Goal: Use online tool/utility: Use online tool/utility

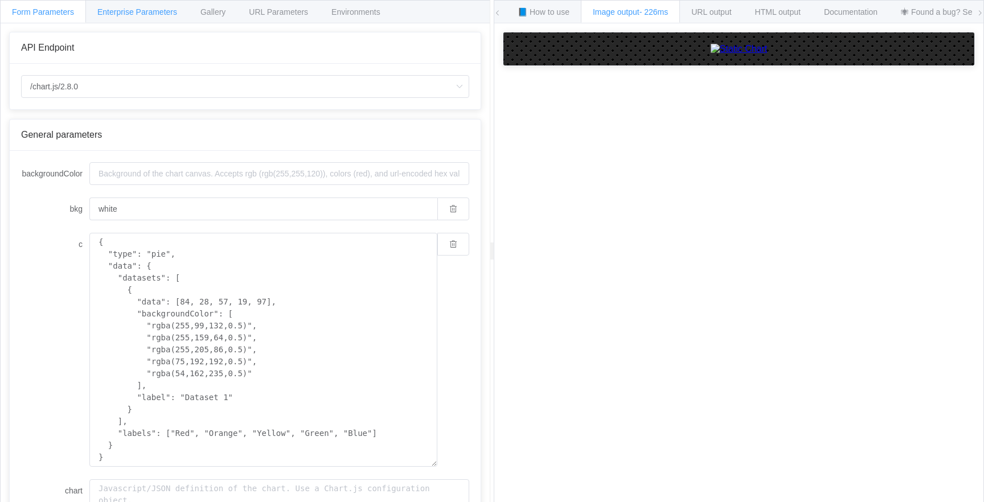
click at [129, 10] on span "Enterprise Parameters" at bounding box center [137, 11] width 80 height 9
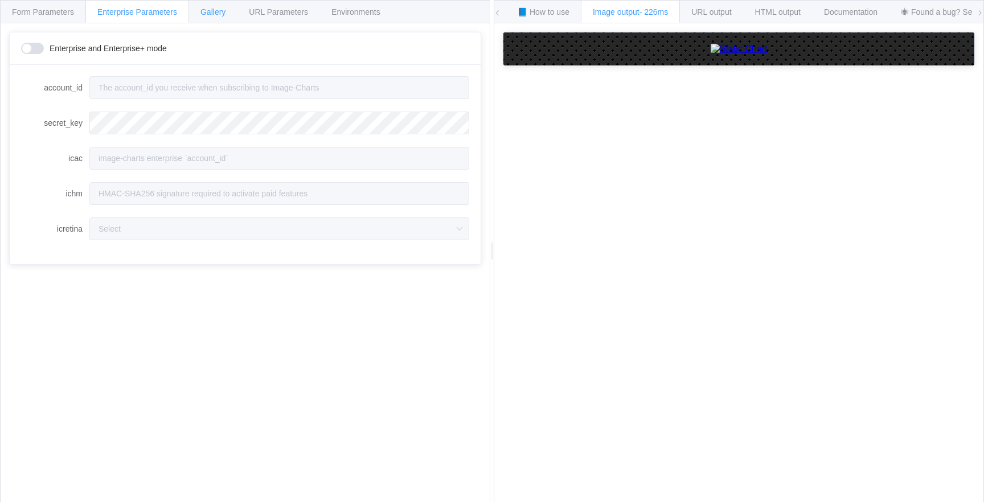
click at [209, 13] on span "Gallery" at bounding box center [213, 11] width 25 height 9
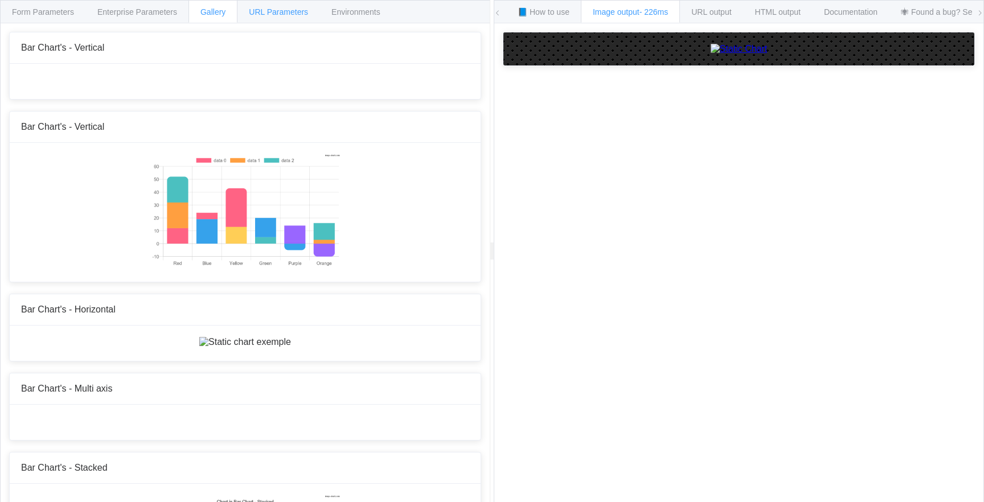
click at [284, 15] on span "URL Parameters" at bounding box center [278, 11] width 59 height 9
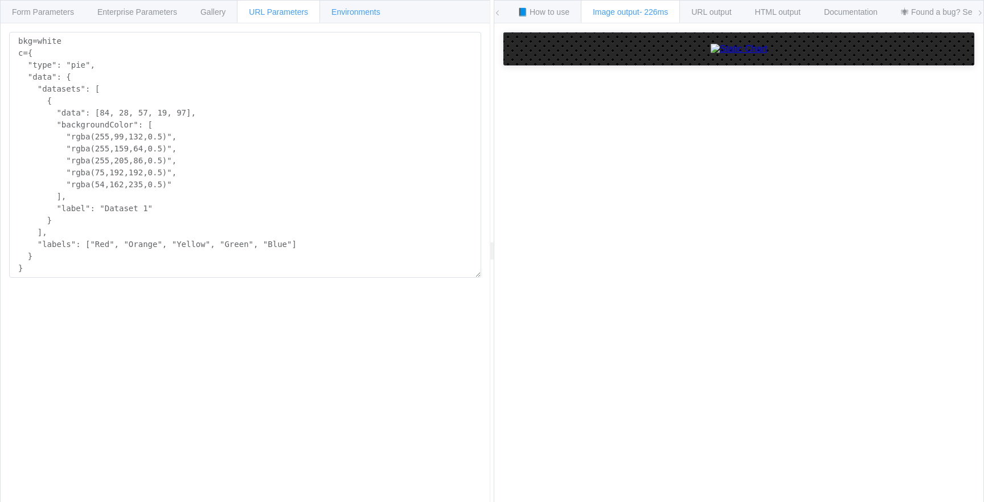
click at [360, 6] on div "Environments" at bounding box center [356, 11] width 73 height 23
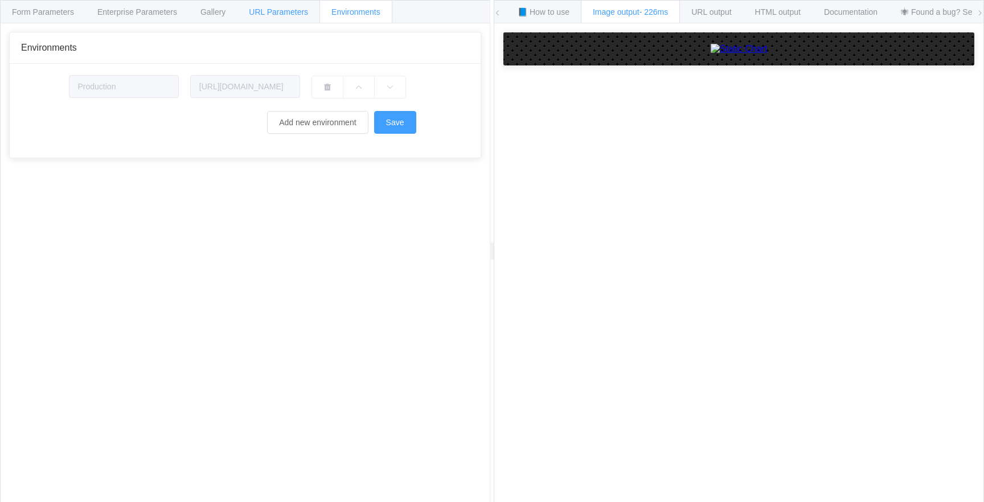
click at [265, 10] on span "URL Parameters" at bounding box center [278, 11] width 59 height 9
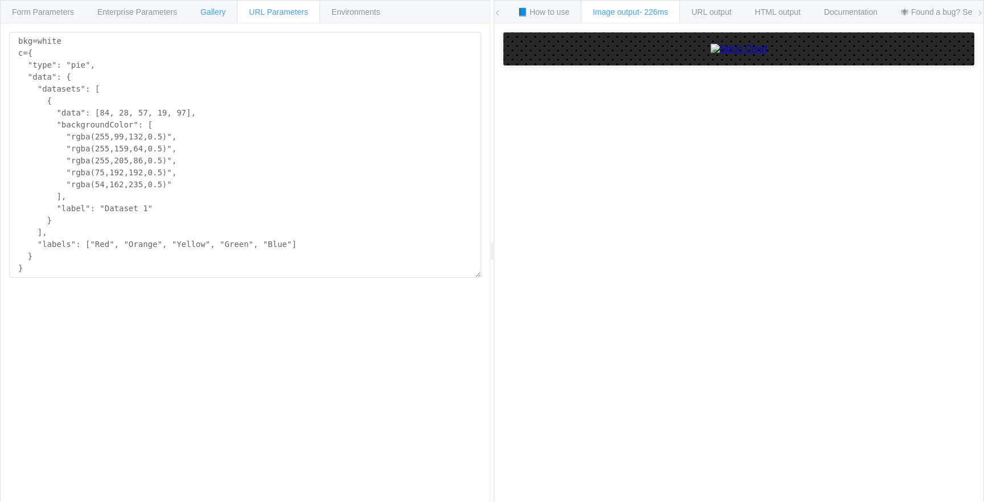
click at [202, 15] on div "Gallery" at bounding box center [213, 11] width 49 height 23
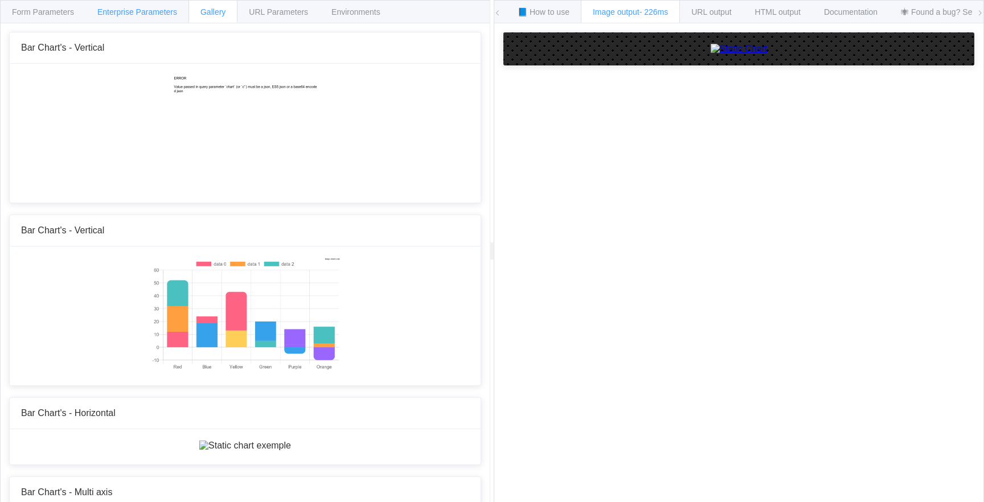
click at [157, 14] on span "Enterprise Parameters" at bounding box center [137, 11] width 80 height 9
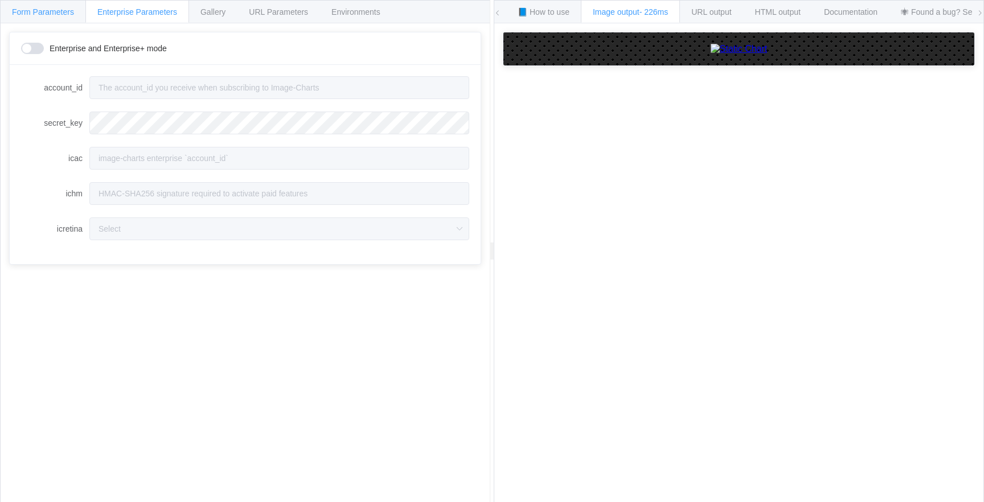
click at [46, 14] on span "Form Parameters" at bounding box center [43, 11] width 62 height 9
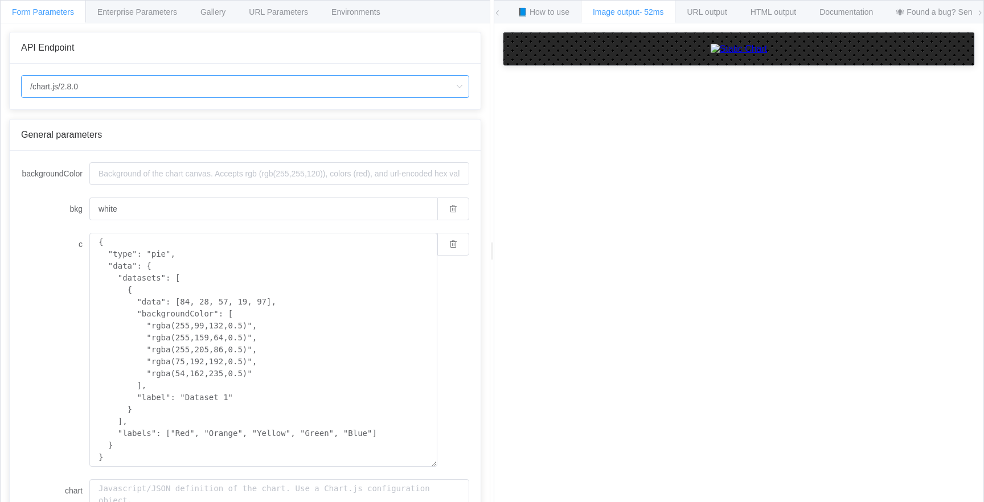
click at [159, 95] on input "/chart.js/2.8.0" at bounding box center [245, 86] width 448 height 23
click at [151, 138] on li "/chart.js/2.8.0" at bounding box center [245, 138] width 447 height 19
click at [85, 92] on input "/chart.js/2.8.0" at bounding box center [245, 86] width 448 height 23
click at [97, 137] on li "/chart.js/2.8.0" at bounding box center [245, 138] width 447 height 19
click at [121, 14] on span "Enterprise Parameters" at bounding box center [137, 11] width 80 height 9
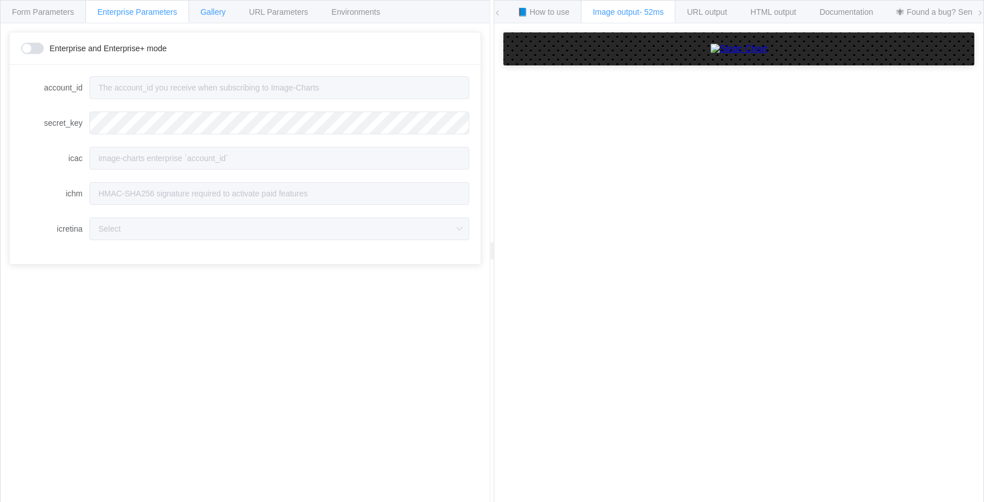
click at [219, 23] on div "Gallery" at bounding box center [213, 11] width 49 height 23
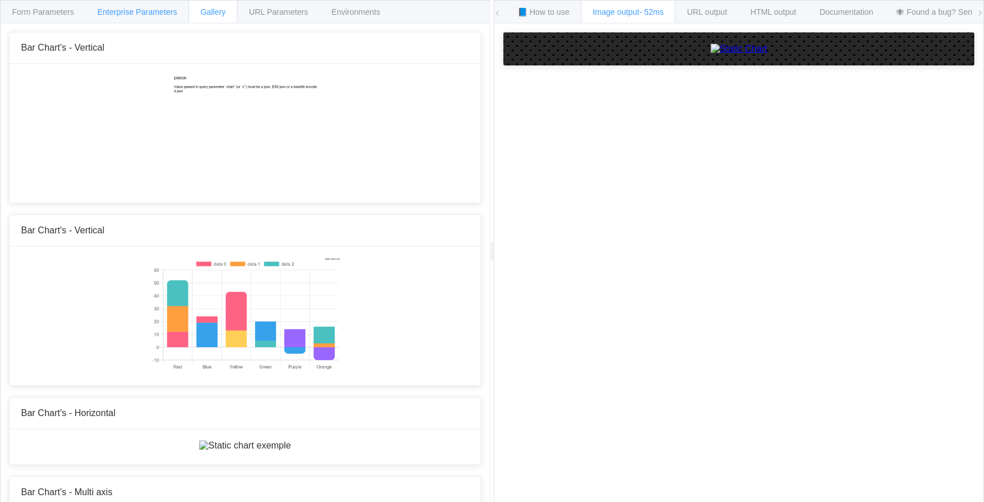
click at [144, 17] on div "Enterprise Parameters" at bounding box center [137, 11] width 104 height 23
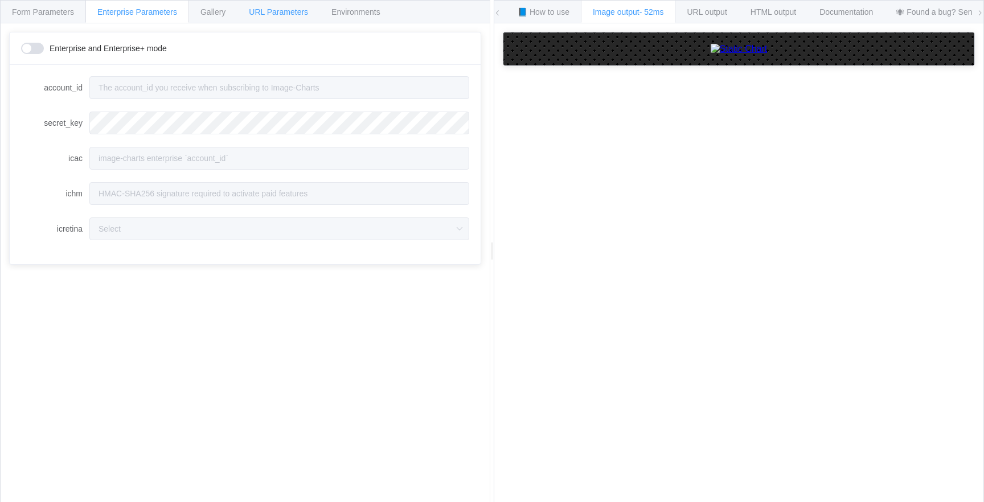
click at [255, 13] on span "URL Parameters" at bounding box center [278, 11] width 59 height 9
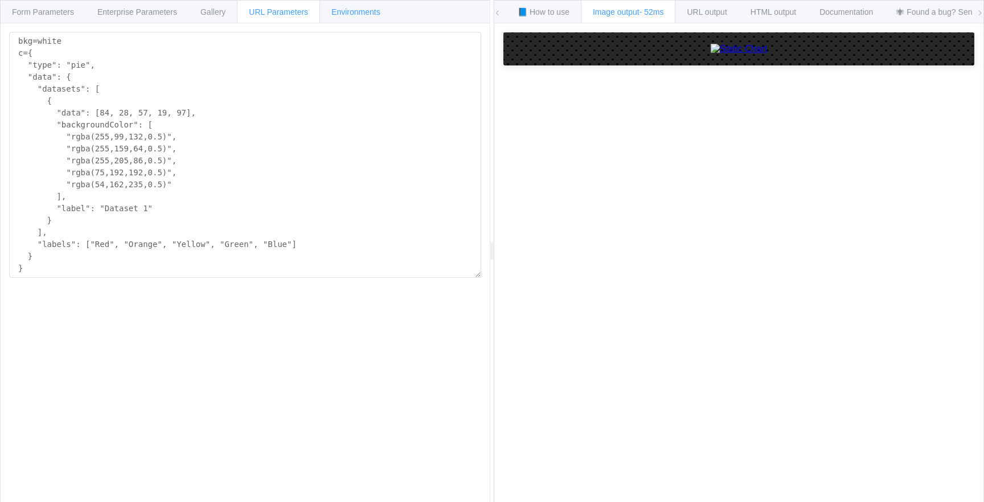
click at [347, 12] on span "Environments" at bounding box center [356, 11] width 49 height 9
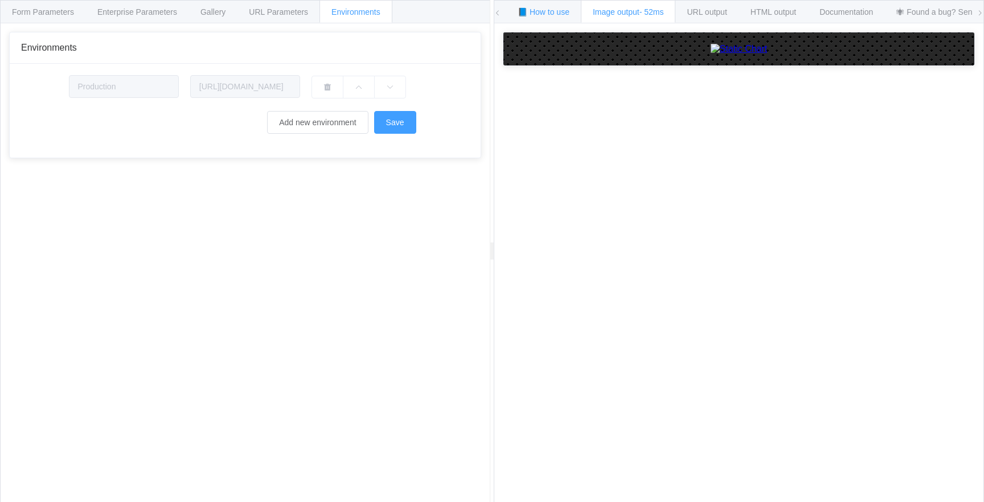
click at [570, 12] on div "📘 How to use" at bounding box center [544, 11] width 76 height 23
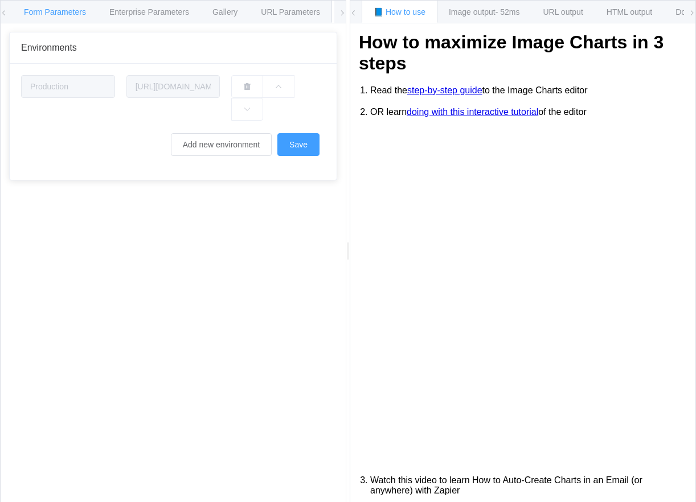
click at [53, 16] on span "Form Parameters" at bounding box center [55, 11] width 62 height 9
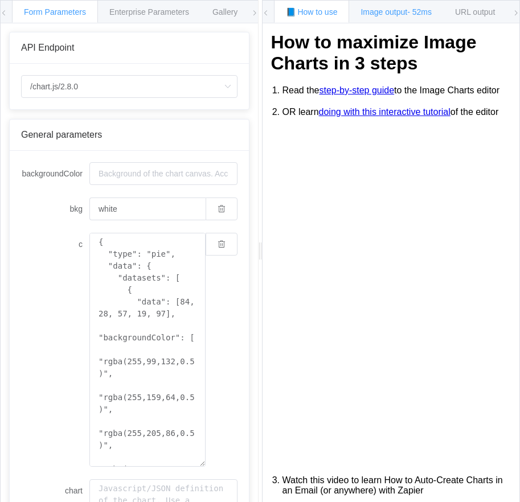
click at [397, 14] on span "Image output - 52ms" at bounding box center [396, 11] width 71 height 9
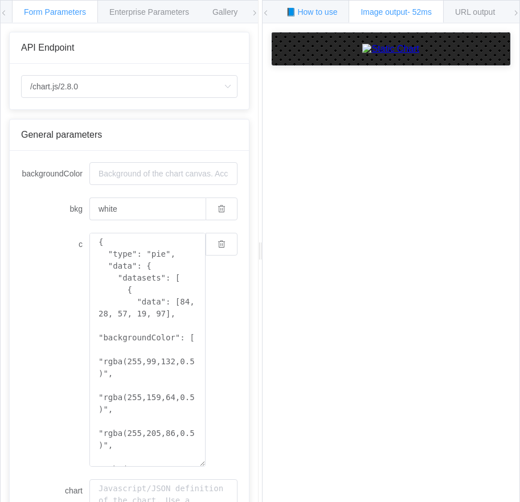
click at [322, 11] on span "📘 How to use" at bounding box center [312, 11] width 52 height 9
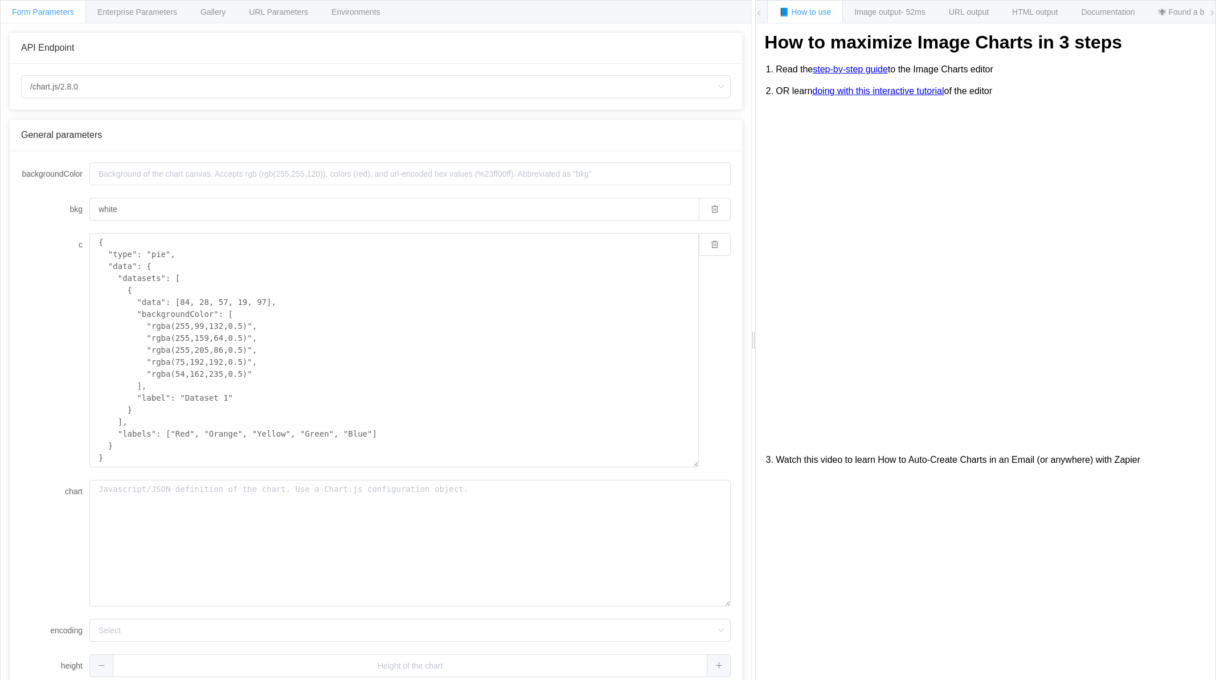
click at [754, 30] on div at bounding box center [753, 340] width 4 height 680
click at [199, 287] on textarea "{ "type": "pie", "data": { "datasets": [ { "data": [84, 28, 57, 19, 97], "backg…" at bounding box center [394, 350] width 610 height 234
paste textarea "type: 'doughnut', data: { datasets: [ { data: [94, 25, 72, 70, 14], backgroundC…"
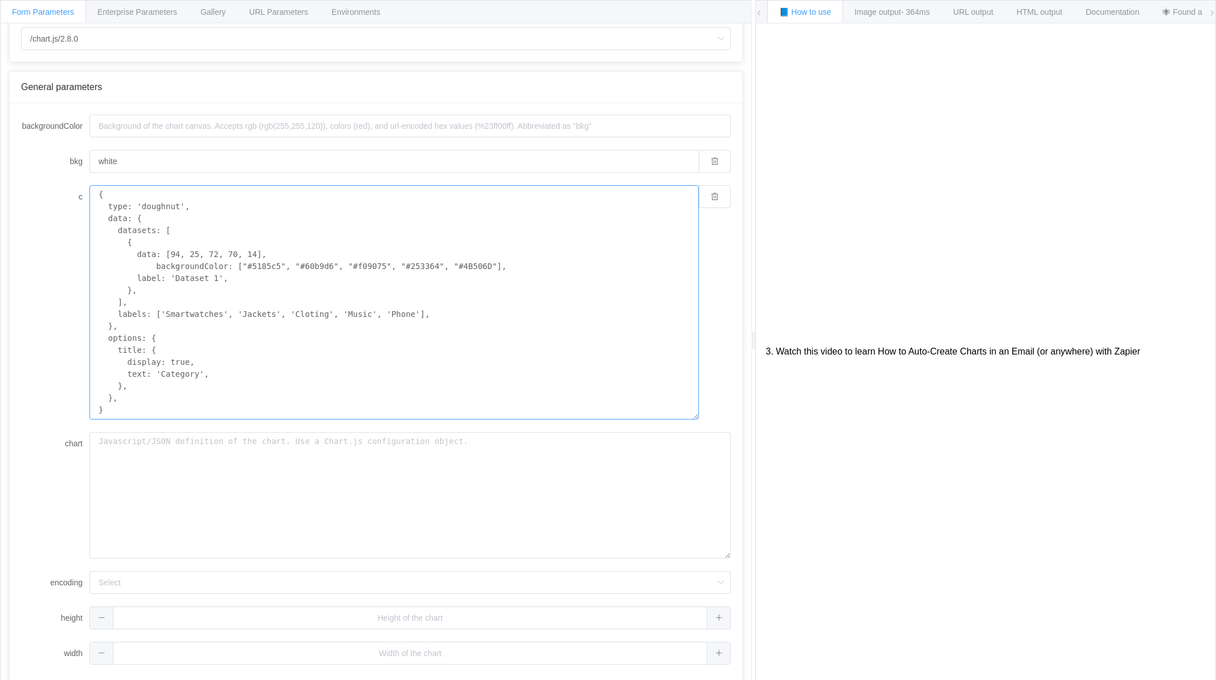
scroll to position [124, 0]
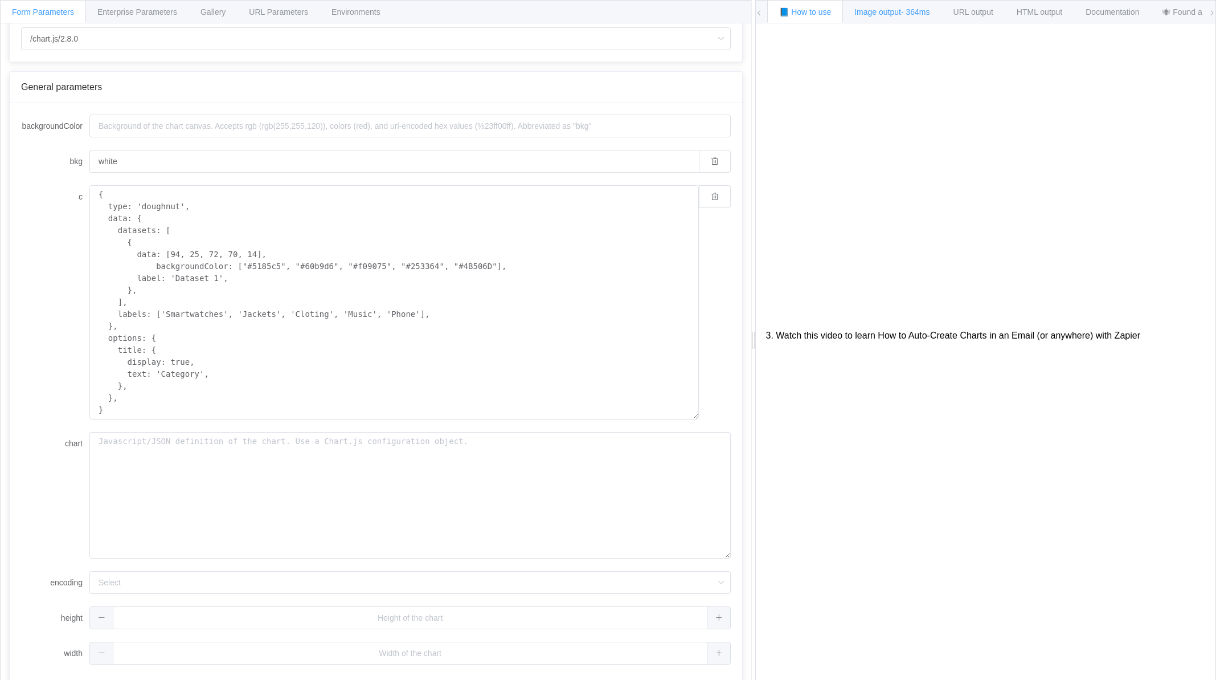
click at [889, 14] on span "Image output - 364ms" at bounding box center [891, 11] width 75 height 9
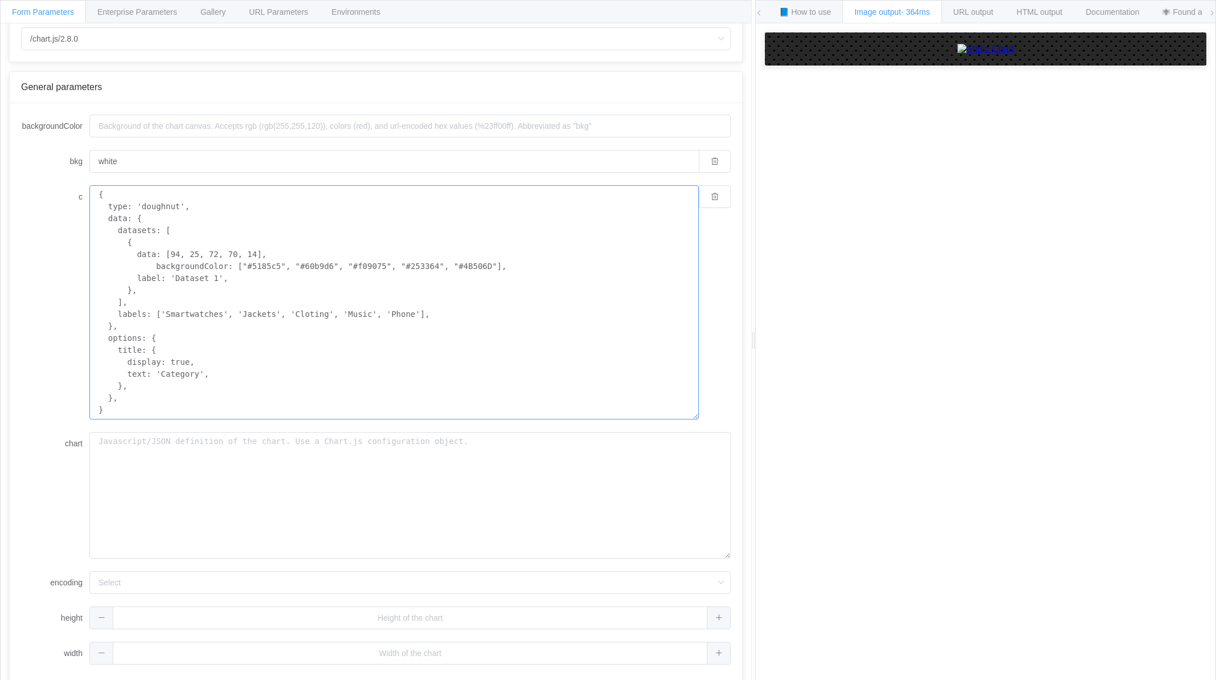
click at [295, 392] on textarea "{ type: 'doughnut', data: { datasets: [ { data: [94, 25, 72, 70, 14], backgroun…" at bounding box center [394, 302] width 610 height 234
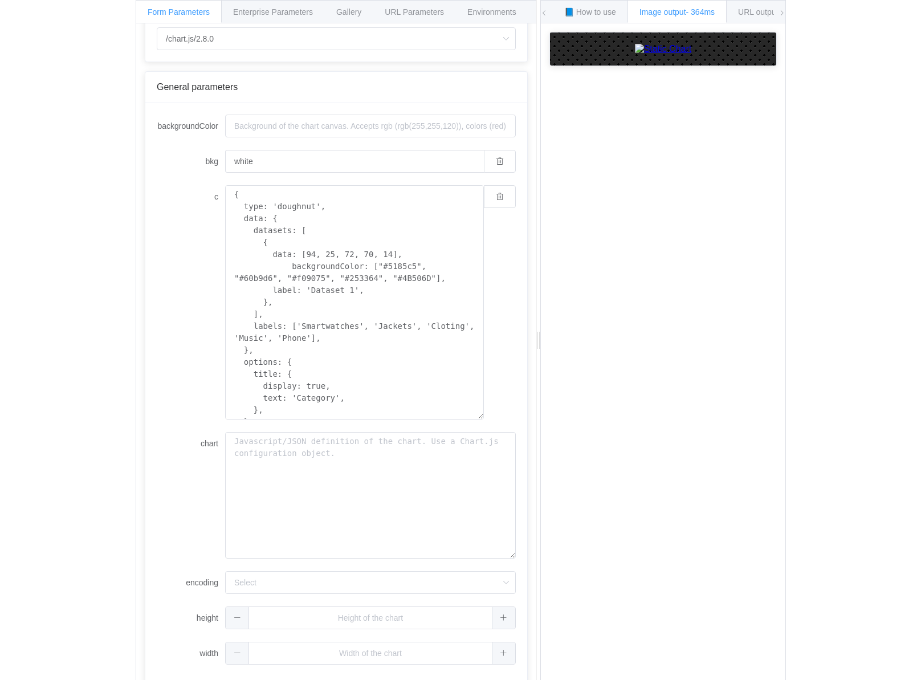
scroll to position [48, 0]
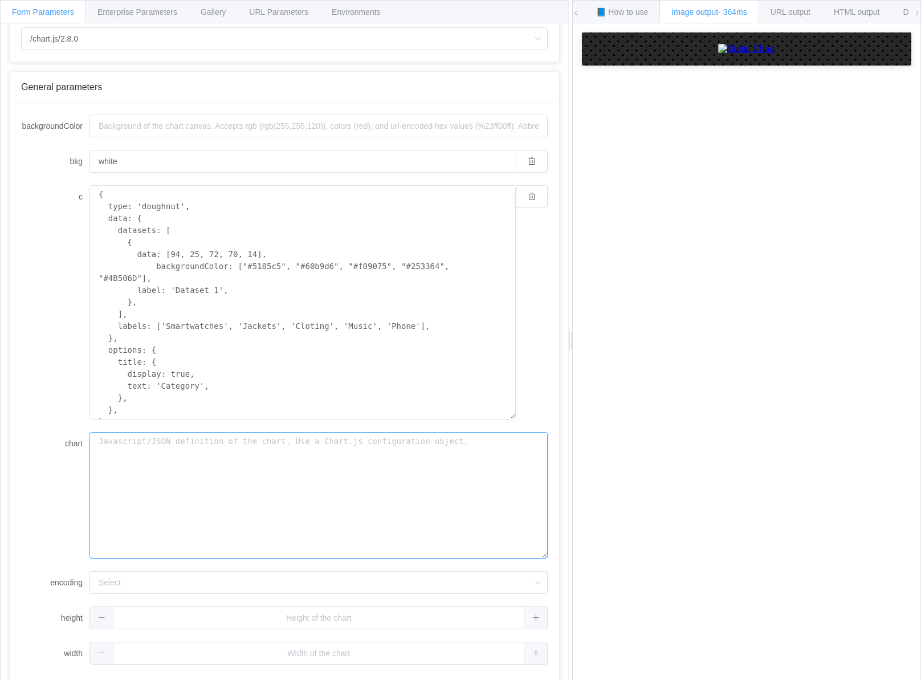
click at [284, 456] on textarea "chart" at bounding box center [318, 495] width 458 height 126
click at [207, 158] on input "white" at bounding box center [302, 161] width 426 height 23
click at [408, 168] on input "white" at bounding box center [302, 161] width 426 height 23
click at [145, 130] on input "backgroundColor" at bounding box center [318, 125] width 458 height 23
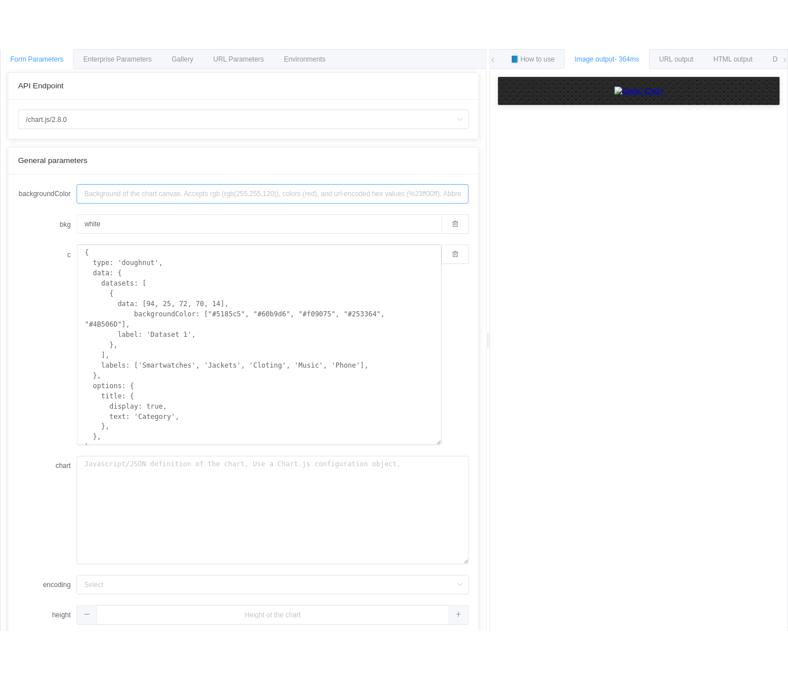
scroll to position [0, 0]
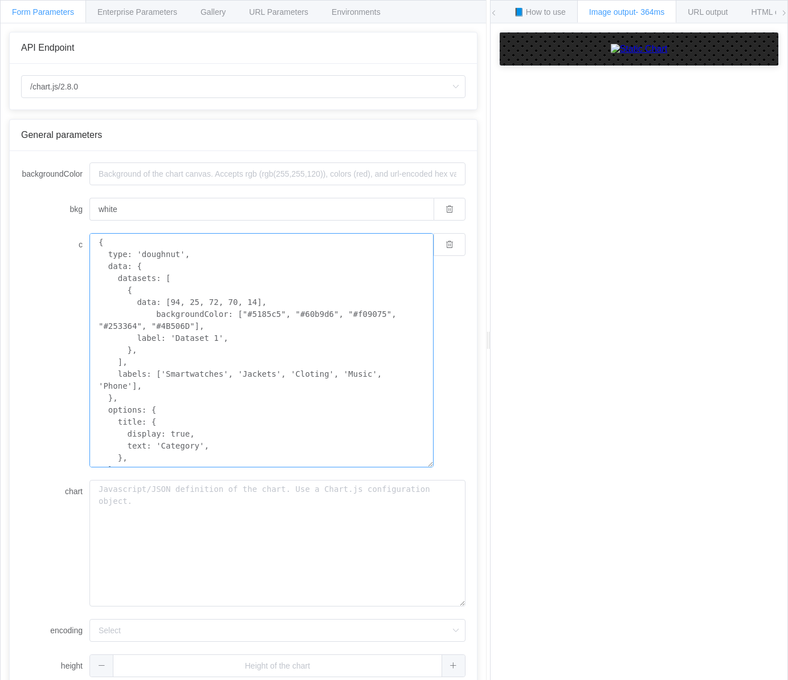
click at [270, 415] on textarea "{ type: 'doughnut', data: { datasets: [ { data: [94, 25, 72, 70, 14], backgroun…" at bounding box center [261, 350] width 344 height 234
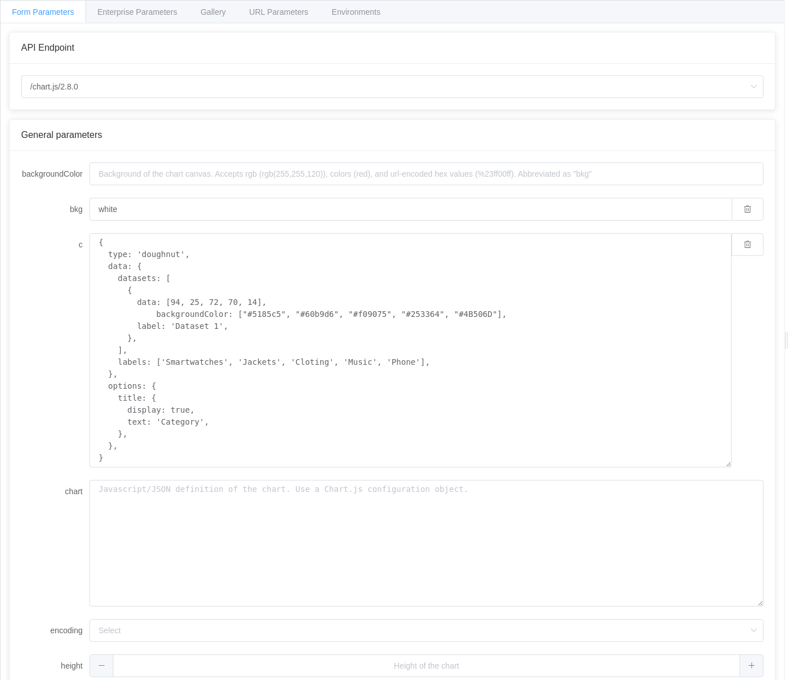
drag, startPoint x: 488, startPoint y: 220, endPoint x: 795, endPoint y: 201, distance: 308.2
click at [788, 201] on html "Form Parameters Enterprise Parameters Gallery URL Parameters Environments API E…" at bounding box center [394, 340] width 788 height 680
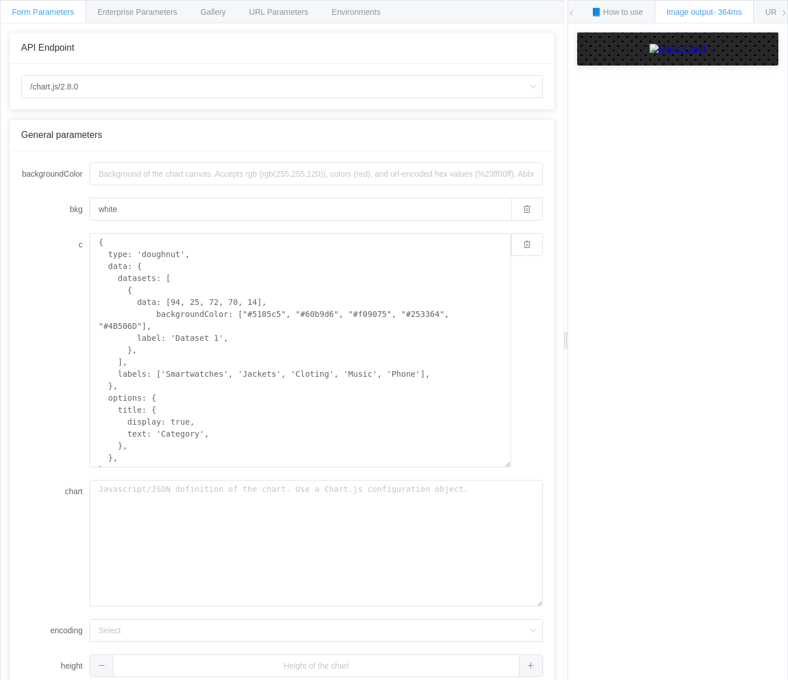
drag, startPoint x: 784, startPoint y: 85, endPoint x: 549, endPoint y: 136, distance: 241.2
click at [563, 136] on div at bounding box center [565, 340] width 4 height 680
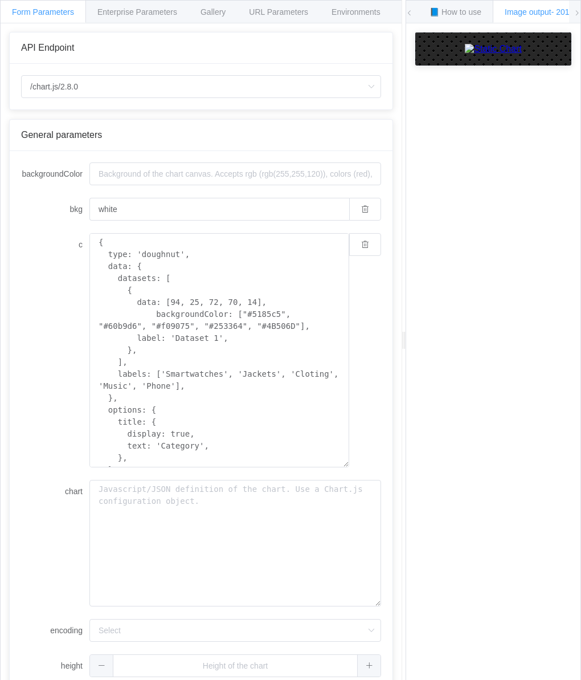
type textarea "{ "type": "pie", "data": { "datasets": [ { "data": [84, 28, 57, 19, 97], "backg…"
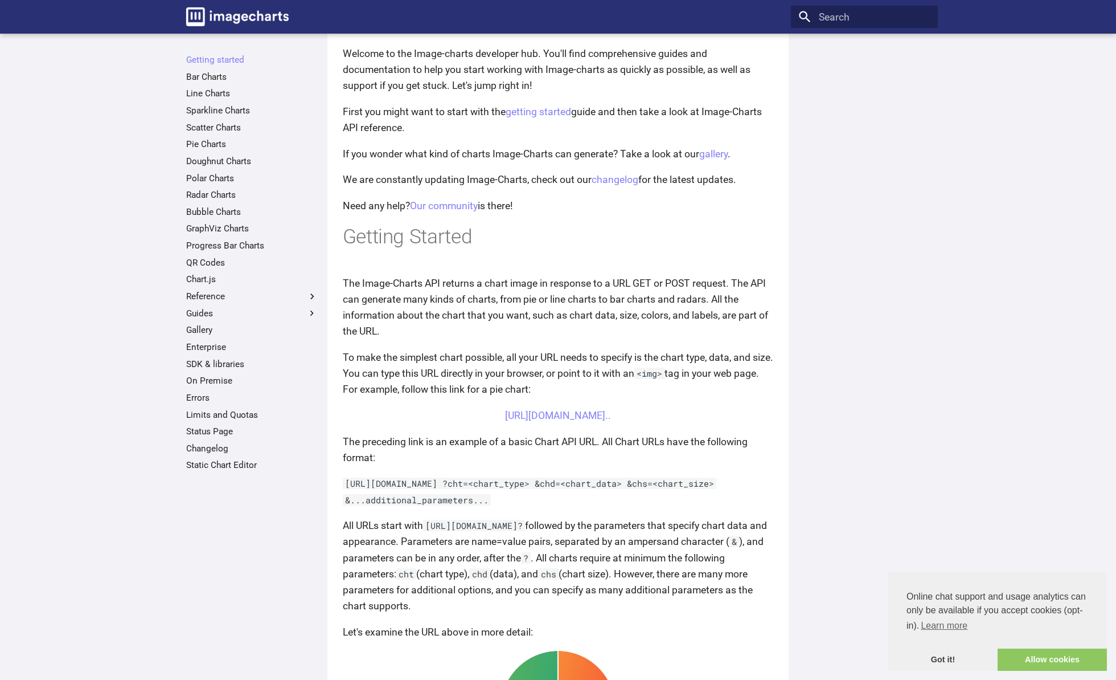
scroll to position [71, 0]
click at [210, 95] on link "Line Charts" at bounding box center [252, 93] width 132 height 11
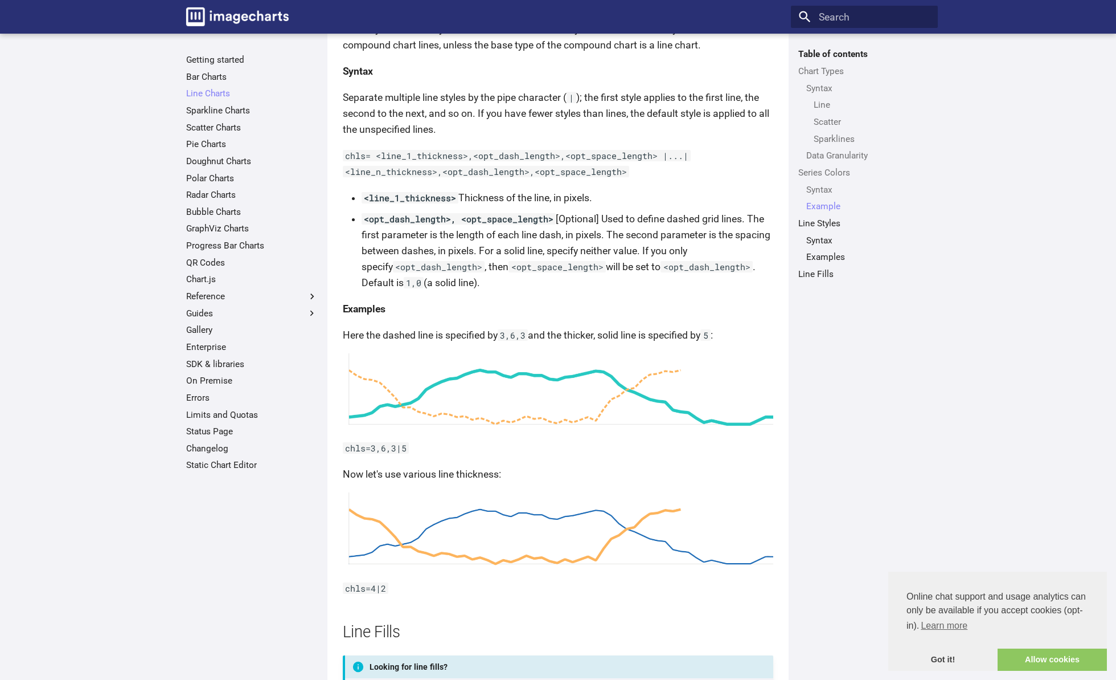
scroll to position [2845, 0]
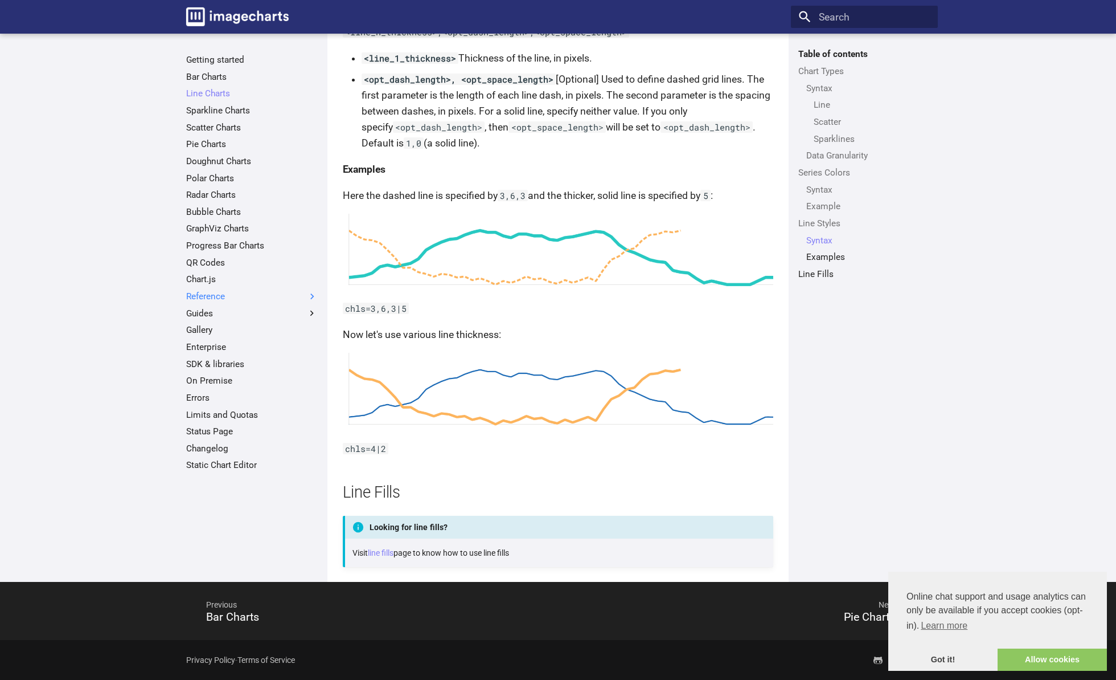
click at [206, 297] on label "Reference" at bounding box center [252, 296] width 132 height 11
click at [0, 0] on input "Reference" at bounding box center [0, 0] width 0 height 0
click at [210, 294] on label "Reference" at bounding box center [252, 296] width 132 height 11
click at [0, 0] on input "Reference" at bounding box center [0, 0] width 0 height 0
